Goal: Task Accomplishment & Management: Use online tool/utility

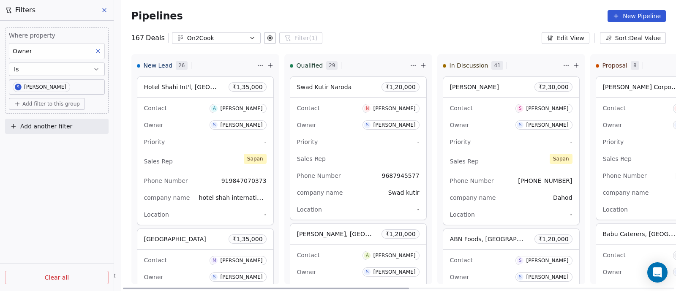
scroll to position [4453, 0]
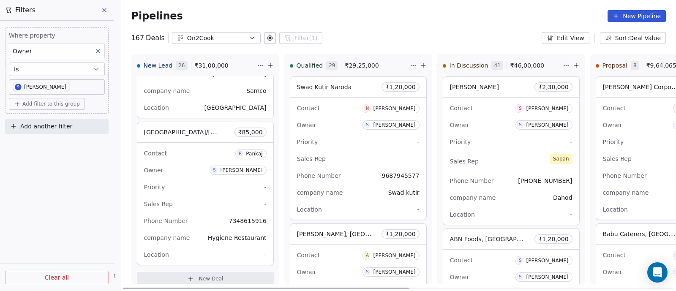
click at [205, 276] on span "New Deal" at bounding box center [211, 279] width 25 height 7
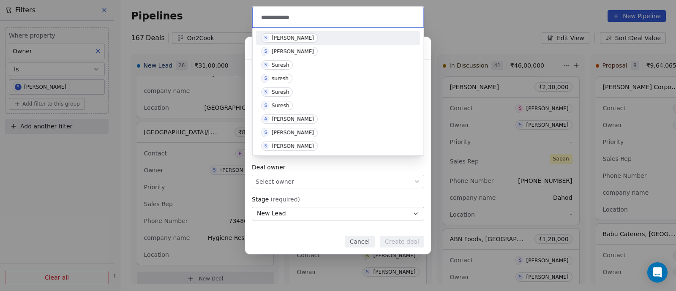
click at [294, 19] on input "**********" at bounding box center [338, 17] width 159 height 9
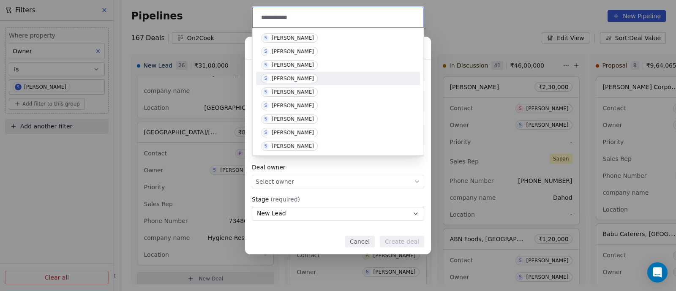
type input "**********"
click at [292, 81] on div "[PERSON_NAME]" at bounding box center [293, 79] width 42 height 6
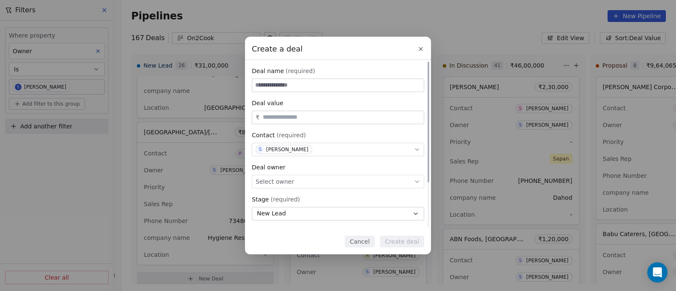
click at [297, 85] on input at bounding box center [338, 85] width 172 height 13
type input "**********"
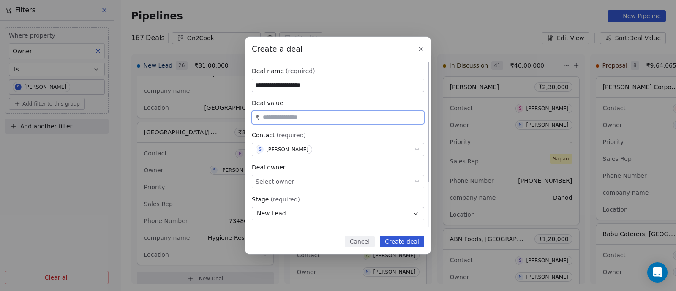
click at [296, 115] on input "text" at bounding box center [341, 117] width 161 height 6
click at [416, 181] on icon at bounding box center [416, 182] width 3 height 2
type input "********"
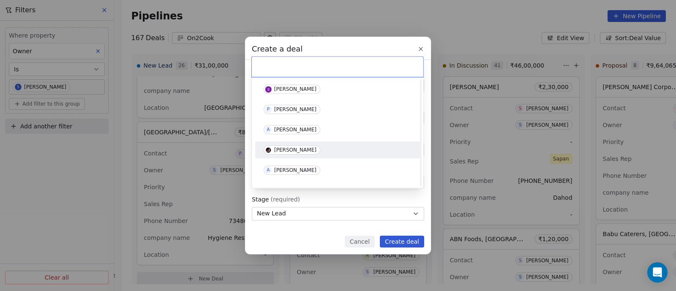
scroll to position [52, 0]
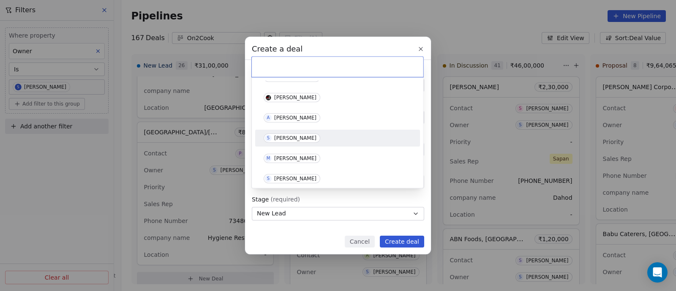
click at [288, 139] on div "[PERSON_NAME]" at bounding box center [295, 138] width 42 height 6
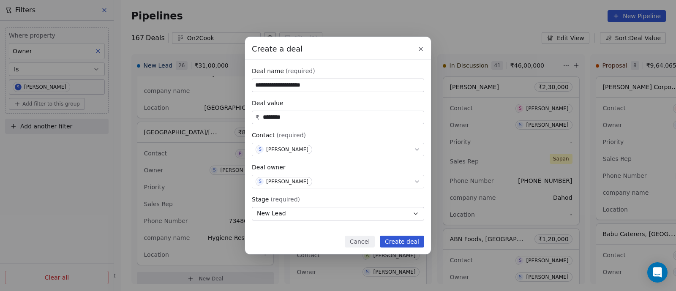
click at [406, 240] on button "Create deal" at bounding box center [402, 242] width 44 height 12
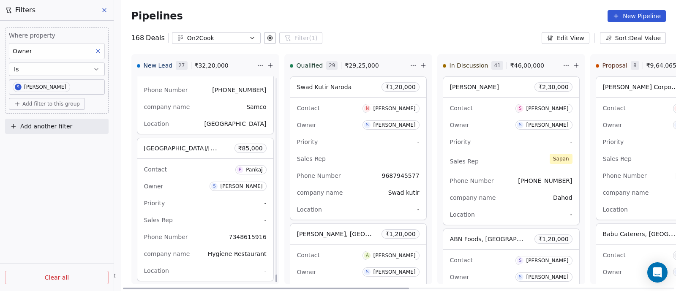
scroll to position [5947, 0]
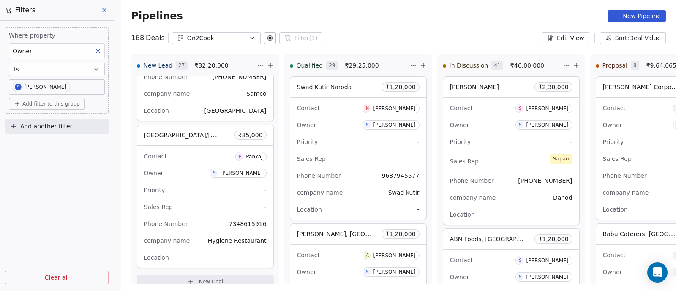
click at [106, 11] on icon at bounding box center [104, 10] width 7 height 7
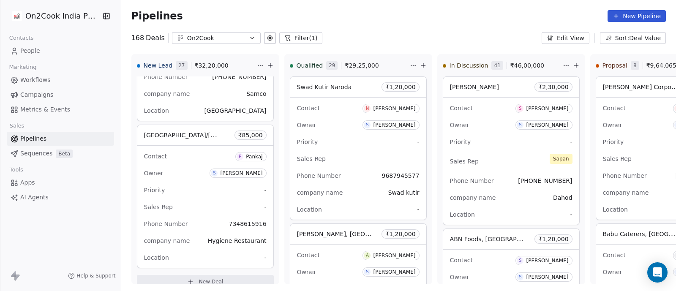
click at [249, 37] on icon "button" at bounding box center [252, 38] width 7 height 7
click at [245, 37] on html "On2Cook India Pvt. Ltd. Contacts People Marketing Workflows Campaigns Metrics &…" at bounding box center [338, 145] width 676 height 291
click at [29, 48] on span "People" at bounding box center [30, 50] width 20 height 9
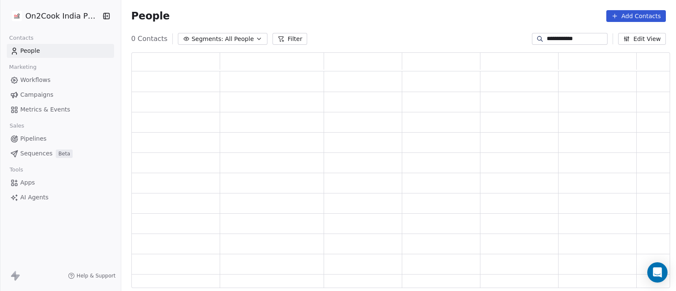
scroll to position [228, 530]
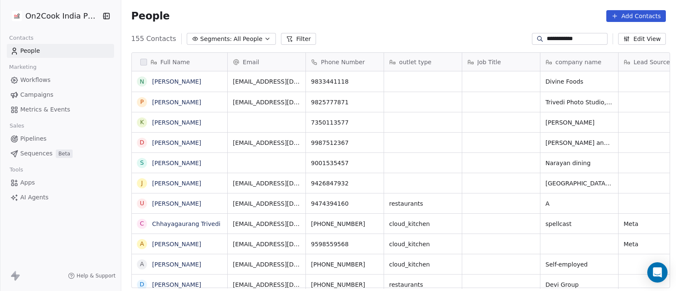
click at [264, 38] on icon "button" at bounding box center [267, 39] width 7 height 7
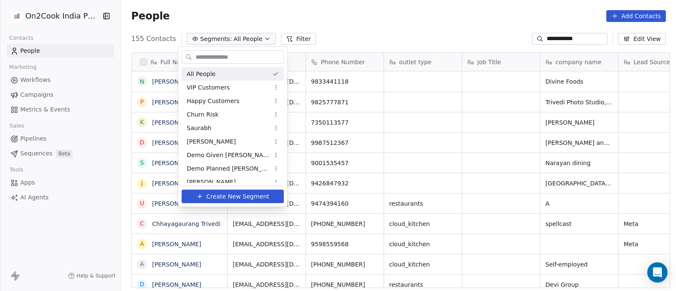
scroll to position [248, 551]
click at [254, 38] on html "**********" at bounding box center [338, 145] width 676 height 291
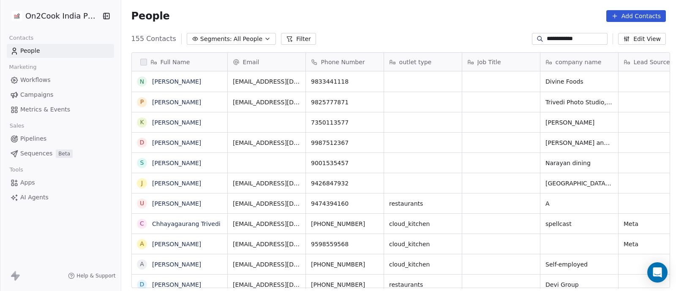
click at [264, 38] on icon "button" at bounding box center [267, 39] width 7 height 7
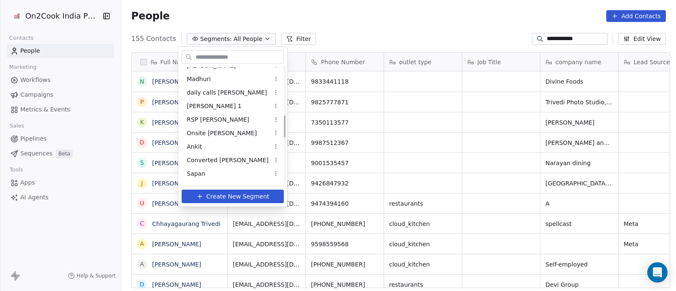
scroll to position [264, 0]
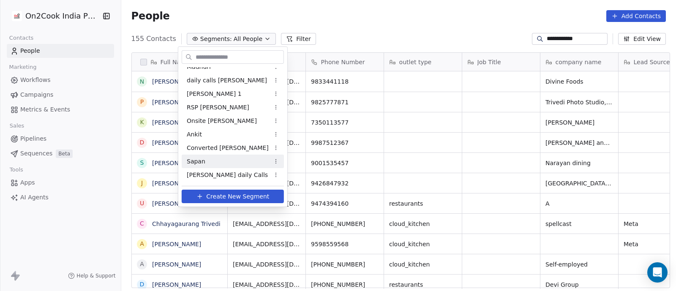
click at [198, 159] on span "Sapan" at bounding box center [196, 161] width 19 height 9
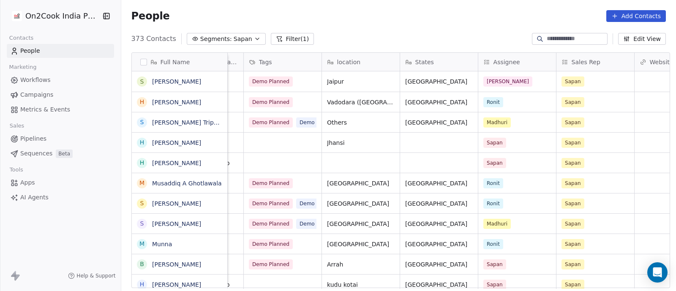
scroll to position [0, 610]
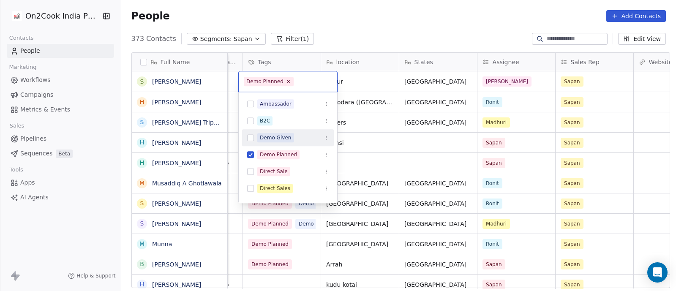
click at [277, 140] on div "Demo Given" at bounding box center [276, 138] width 32 height 8
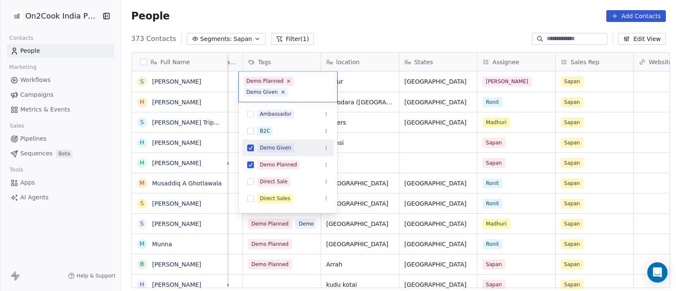
click at [432, 150] on html "On2Cook India Pvt. Ltd. Contacts People Marketing Workflows Campaigns Metrics &…" at bounding box center [338, 145] width 676 height 291
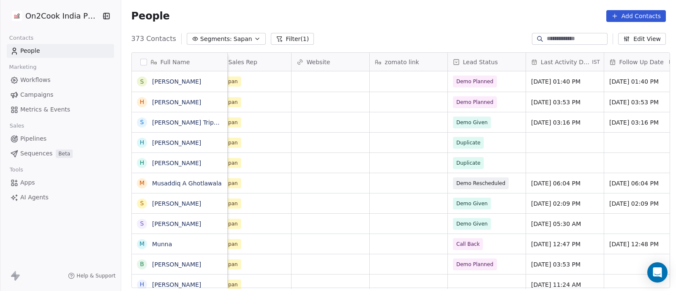
scroll to position [0, 959]
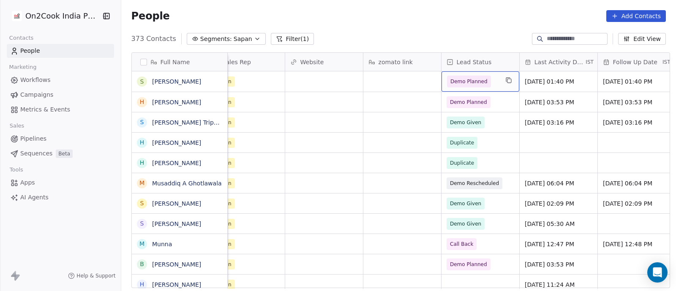
click at [494, 78] on span "Demo Planned" at bounding box center [473, 82] width 52 height 12
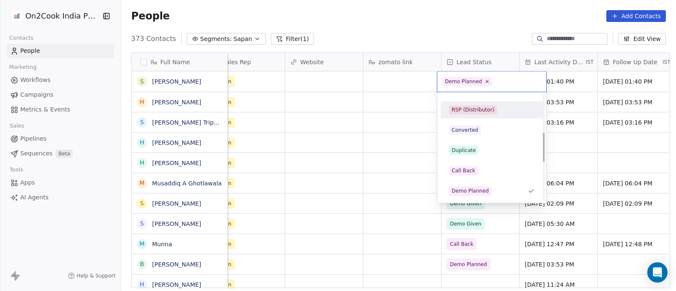
scroll to position [169, 0]
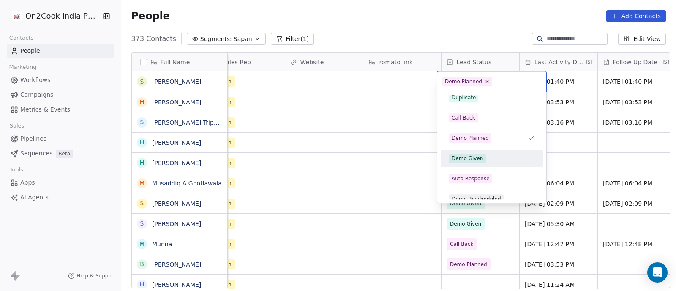
click at [470, 159] on div "Demo Given" at bounding box center [468, 159] width 32 height 8
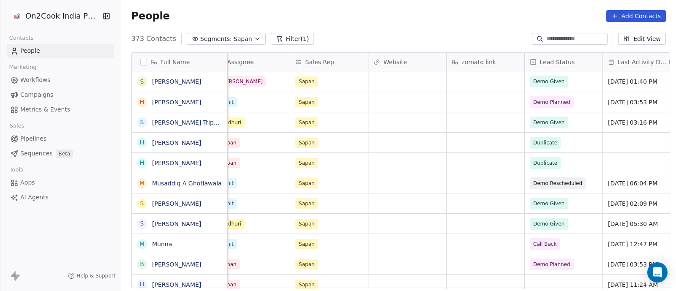
scroll to position [0, 878]
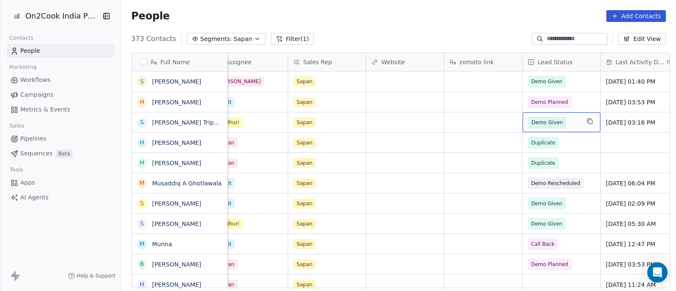
click at [566, 124] on span "Demo Given" at bounding box center [554, 123] width 52 height 12
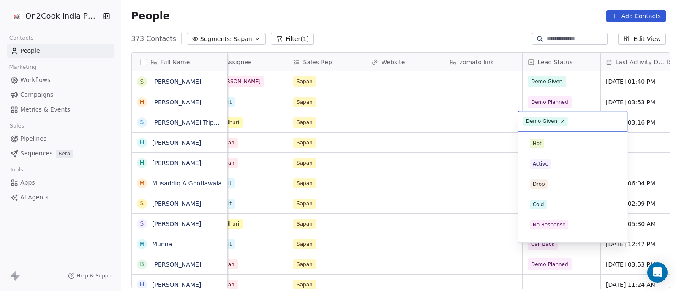
scroll to position [136, 0]
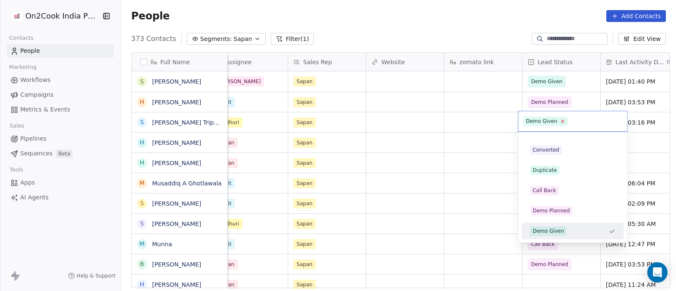
click at [563, 123] on icon at bounding box center [562, 121] width 5 height 5
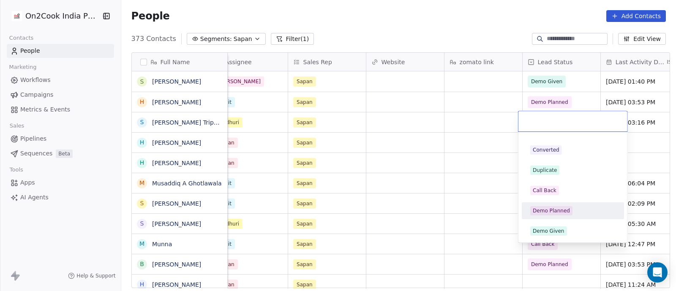
click at [559, 210] on div "Demo Planned" at bounding box center [551, 211] width 37 height 8
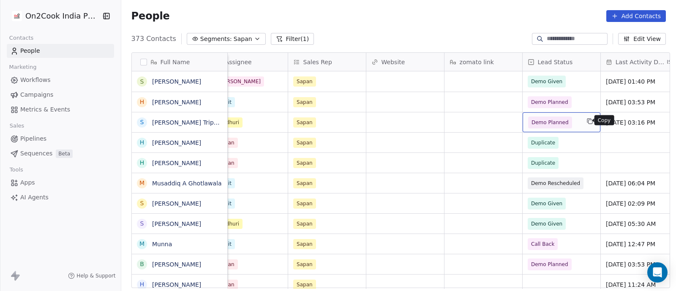
click at [587, 123] on icon "grid" at bounding box center [590, 121] width 7 height 7
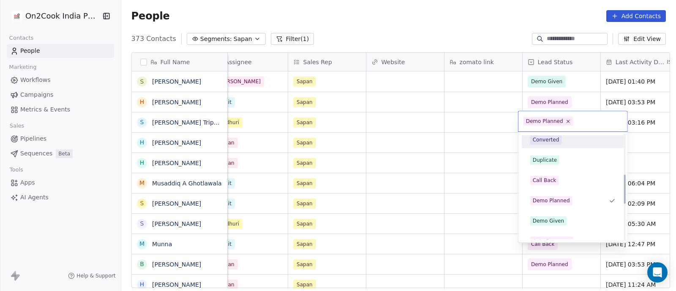
scroll to position [169, 0]
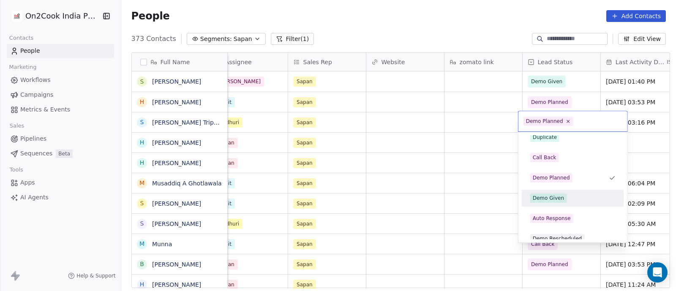
click at [552, 197] on div "Demo Given" at bounding box center [549, 198] width 32 height 8
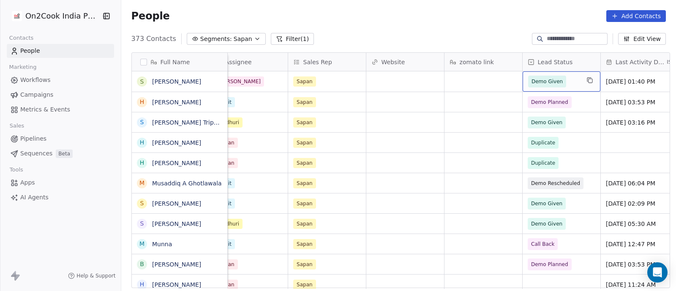
click at [568, 81] on span "Demo Given" at bounding box center [554, 82] width 52 height 12
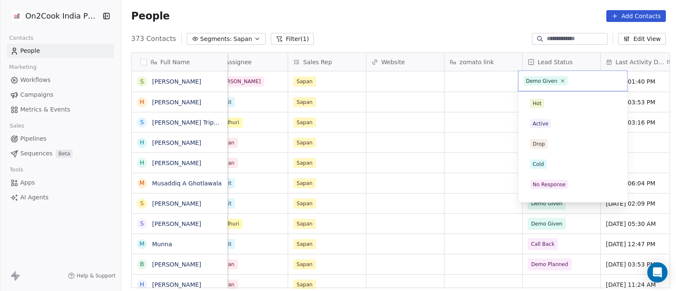
scroll to position [136, 0]
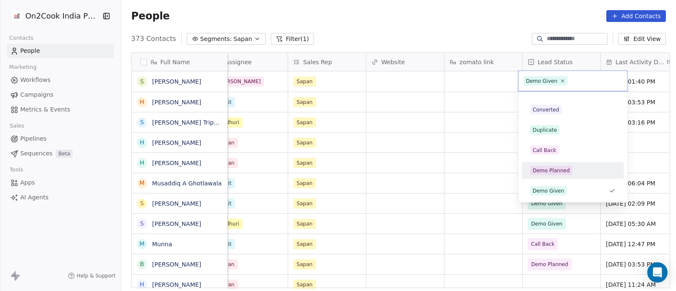
click at [545, 170] on div "Demo Planned" at bounding box center [551, 171] width 37 height 8
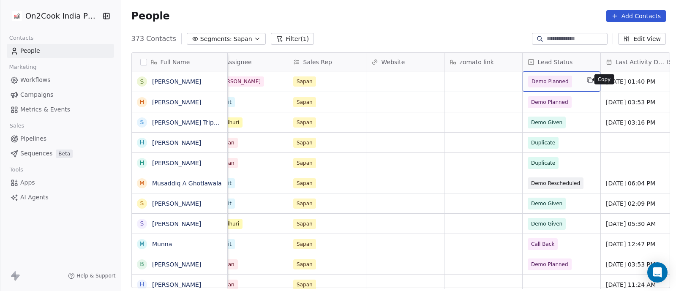
click at [587, 80] on icon "grid" at bounding box center [589, 80] width 4 height 4
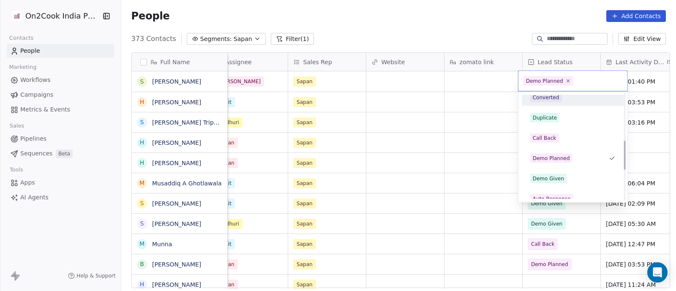
scroll to position [169, 0]
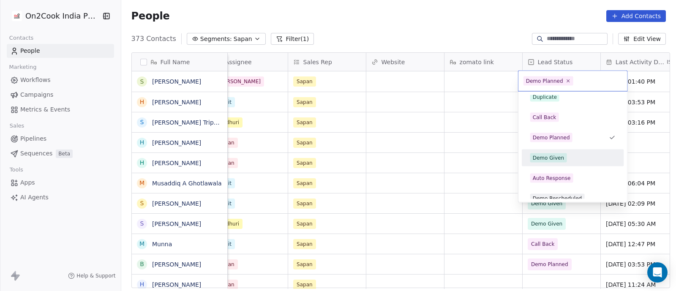
click at [550, 158] on div "Demo Given" at bounding box center [549, 158] width 32 height 8
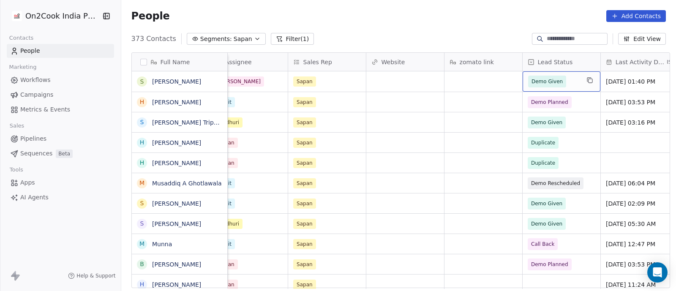
click at [566, 81] on span "Demo Given" at bounding box center [554, 82] width 52 height 12
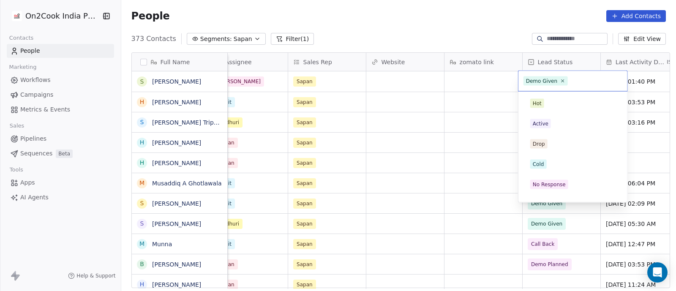
scroll to position [136, 0]
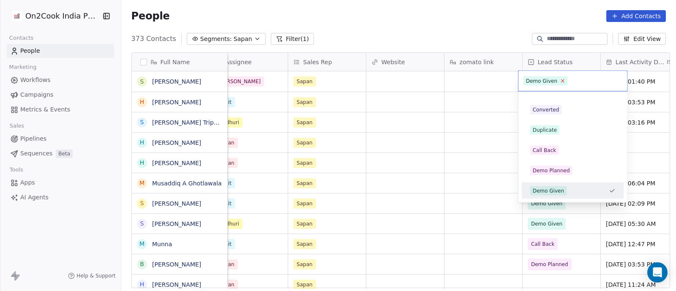
click at [560, 81] on icon at bounding box center [562, 80] width 5 height 5
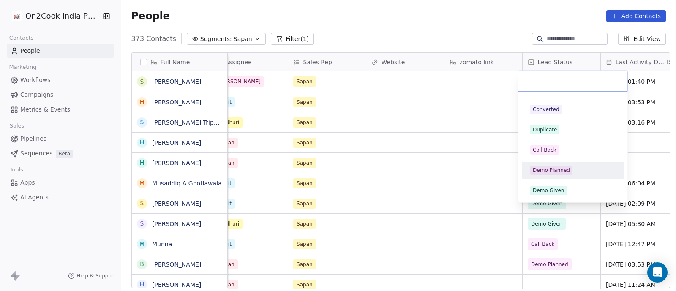
click at [548, 170] on div "Demo Planned" at bounding box center [551, 171] width 37 height 8
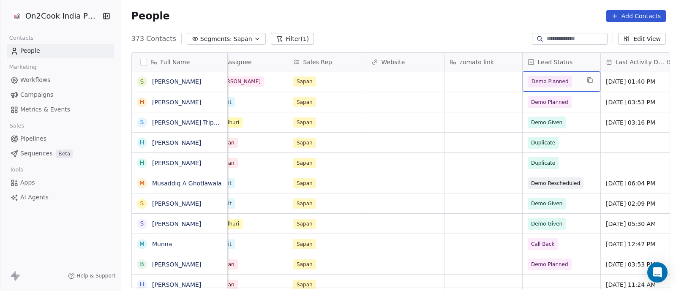
click at [579, 85] on div "Demo Planned" at bounding box center [562, 81] width 78 height 20
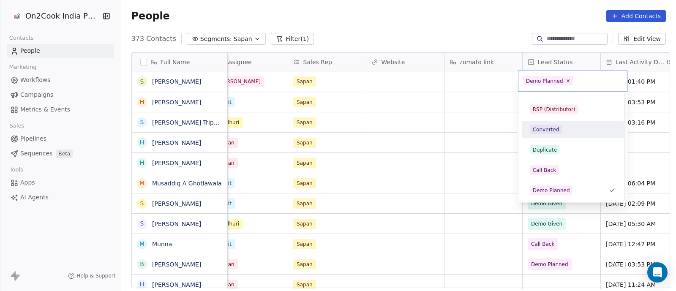
scroll to position [169, 0]
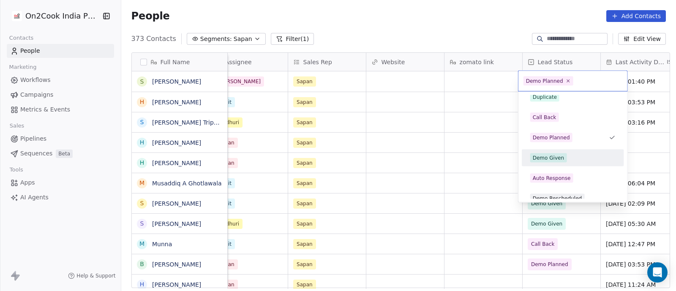
click at [551, 157] on div "Demo Given" at bounding box center [549, 158] width 32 height 8
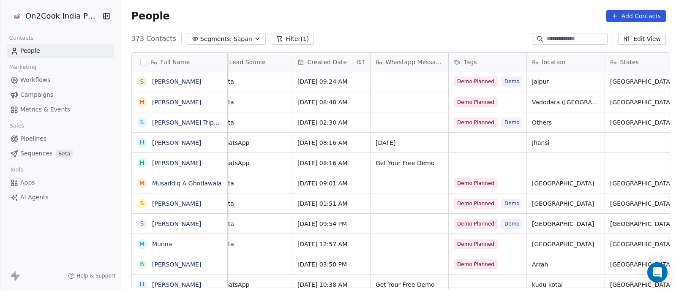
scroll to position [0, 403]
